Goal: Task Accomplishment & Management: Complete application form

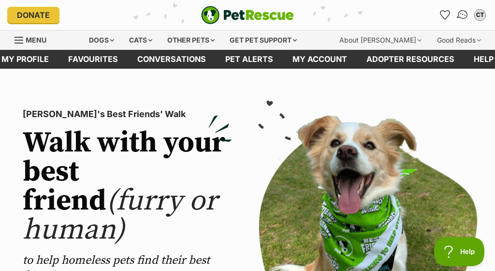
click at [464, 14] on img "Conversations" at bounding box center [462, 15] width 13 height 13
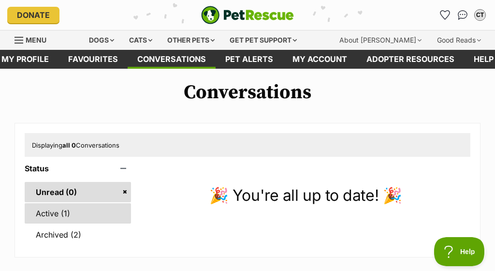
click at [58, 216] on link "Active (1)" at bounding box center [78, 213] width 106 height 20
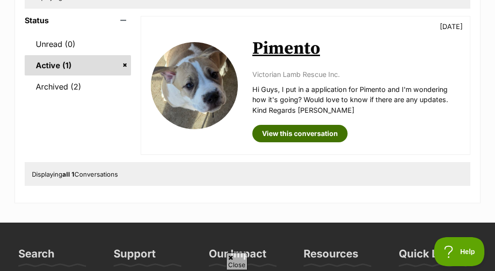
click at [291, 129] on link "View this conversation" at bounding box center [299, 133] width 95 height 17
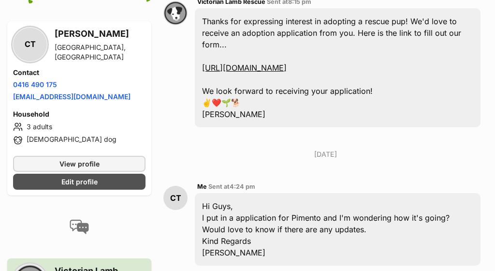
scroll to position [514, 0]
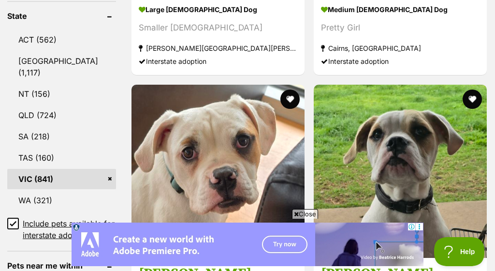
click at [9, 217] on input "Include pets available for interstate adoption" at bounding box center [13, 223] width 12 height 12
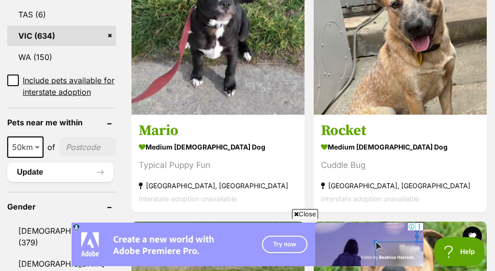
scroll to position [689, 0]
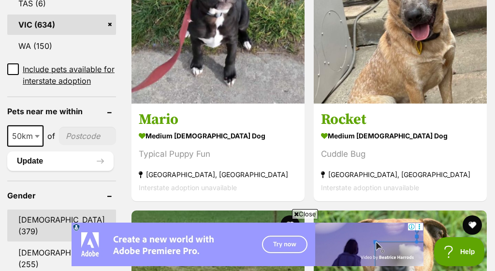
click at [52, 229] on link "Male (379)" at bounding box center [61, 225] width 109 height 32
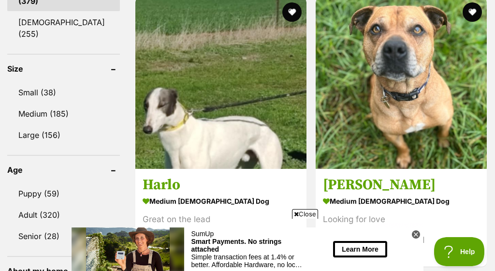
scroll to position [900, 0]
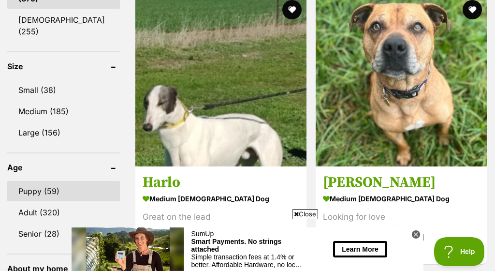
click at [30, 181] on link "Puppy (59)" at bounding box center [63, 191] width 113 height 20
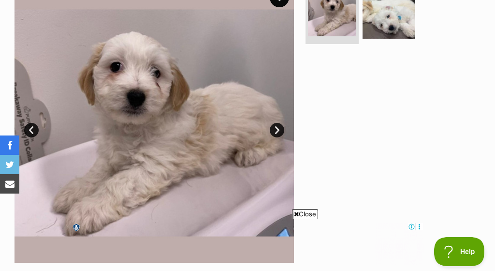
scroll to position [224, 0]
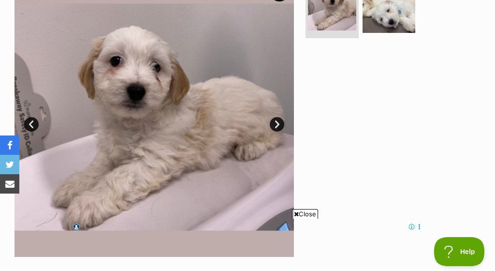
click at [279, 123] on link "Next" at bounding box center [277, 124] width 14 height 14
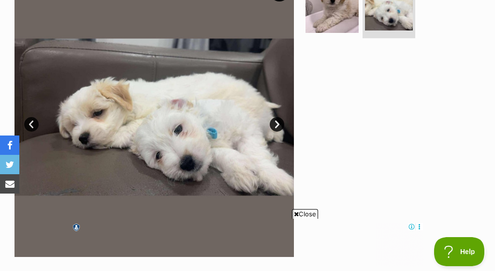
click at [35, 123] on link "Prev" at bounding box center [31, 124] width 14 height 14
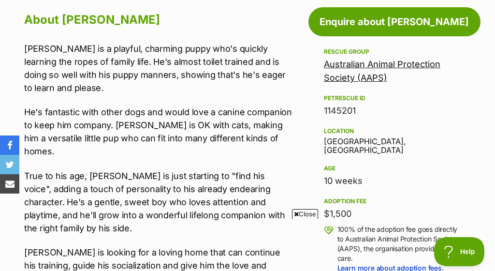
scroll to position [0, 0]
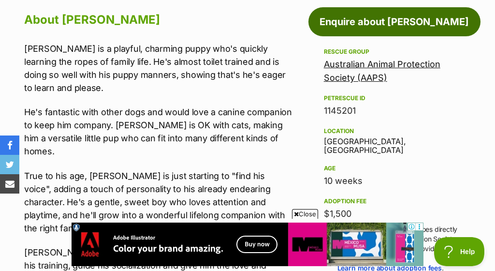
click at [399, 25] on link "Enquire about [PERSON_NAME]" at bounding box center [394, 21] width 172 height 29
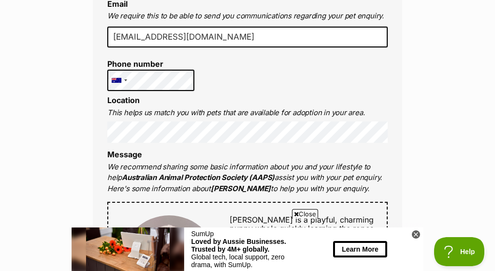
scroll to position [328, 0]
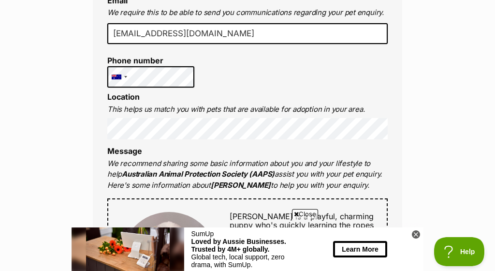
click at [318, 71] on div "Full name Carmel Turner Email We require this to be able to send you communicat…" at bounding box center [247, 261] width 309 height 641
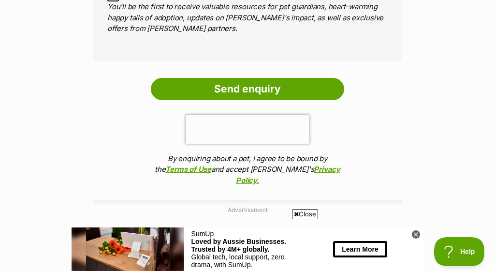
scroll to position [855, 0]
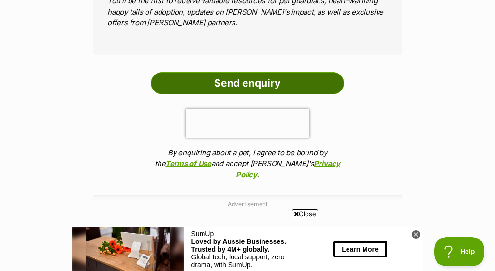
click at [263, 72] on input "Send enquiry" at bounding box center [247, 83] width 193 height 22
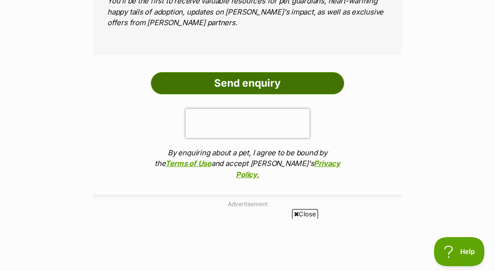
scroll to position [0, 0]
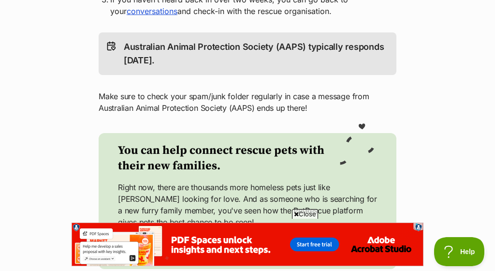
scroll to position [329, 0]
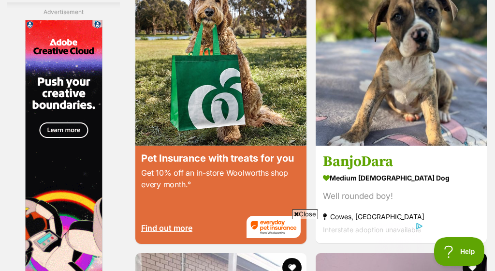
scroll to position [1931, 0]
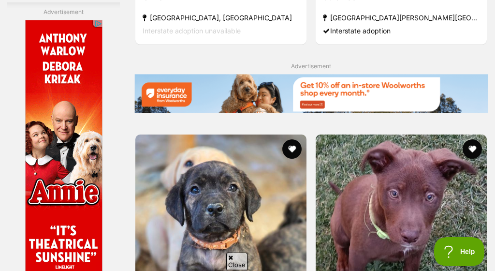
scroll to position [2104, 0]
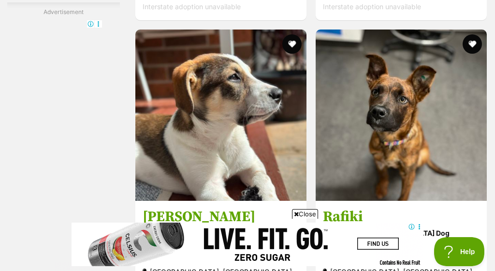
scroll to position [1817, 0]
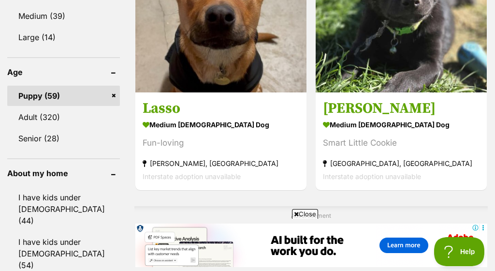
scroll to position [998, 0]
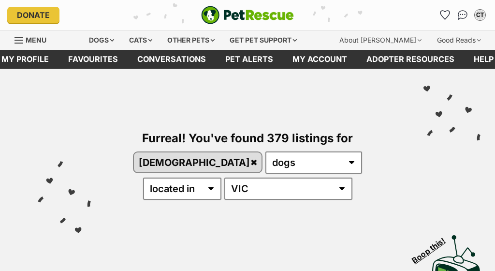
scroll to position [900, 0]
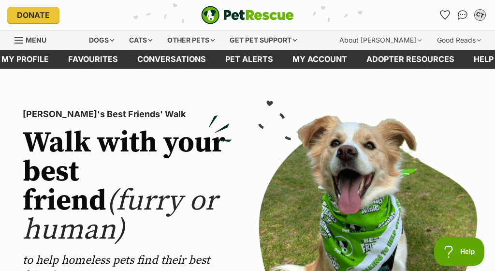
click at [480, 15] on div "CT" at bounding box center [480, 15] width 13 height 13
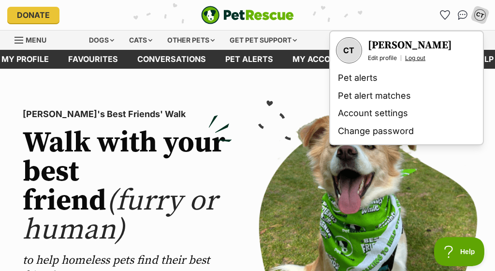
click at [411, 58] on link "Log out" at bounding box center [415, 58] width 20 height 8
